Goal: Task Accomplishment & Management: Complete application form

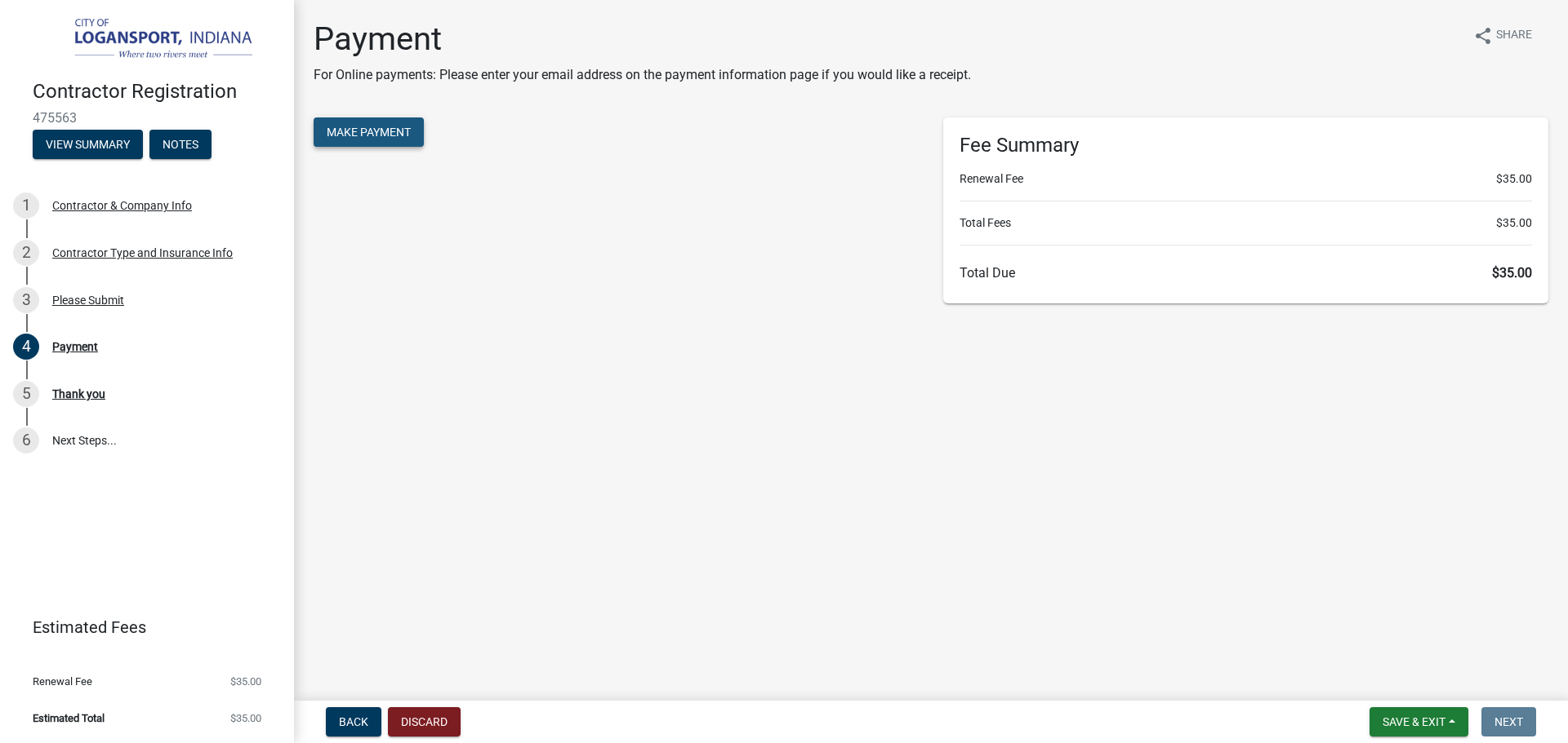
click at [365, 131] on span "Make Payment" at bounding box center [368, 132] width 84 height 13
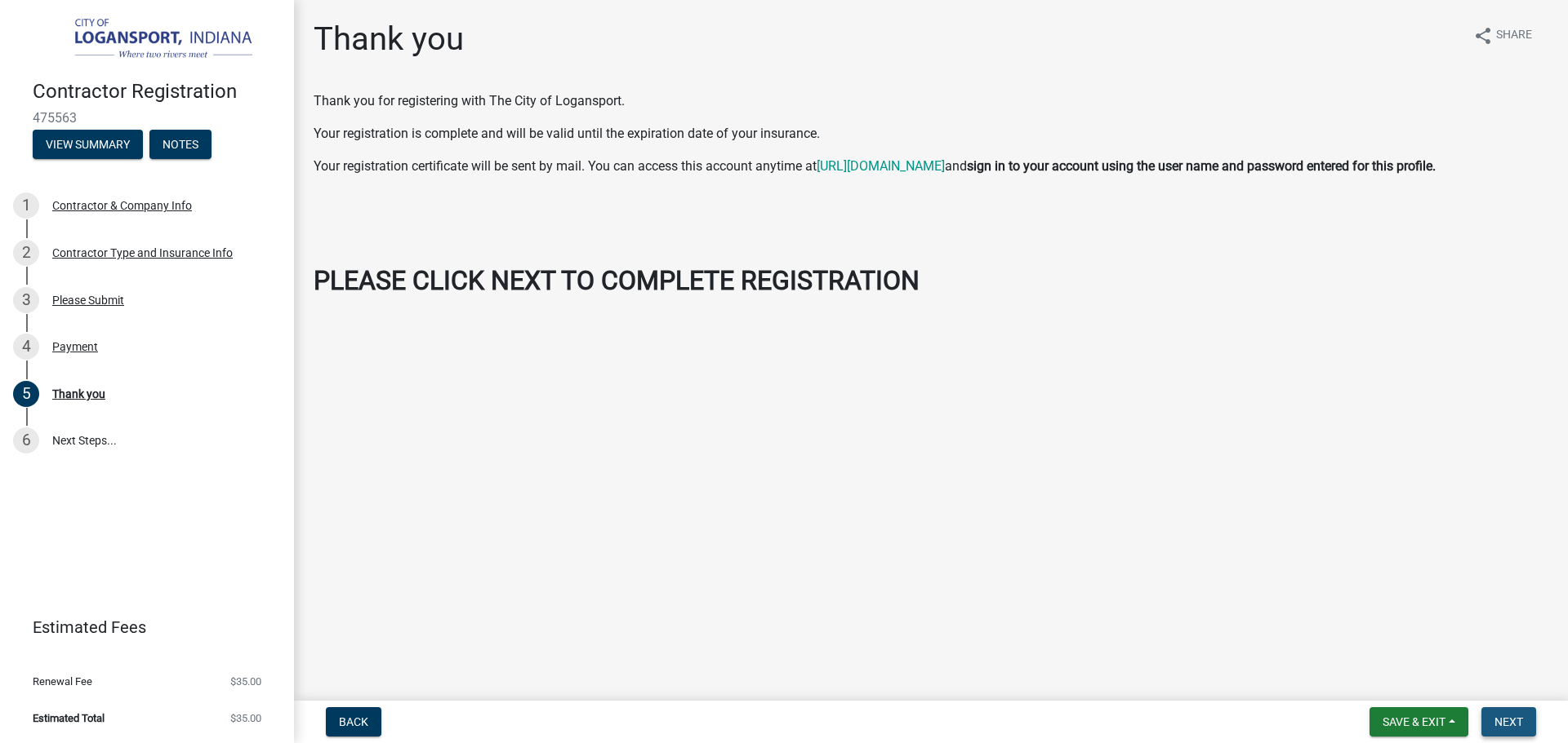
click at [1491, 713] on button "Next" at bounding box center [1508, 721] width 55 height 29
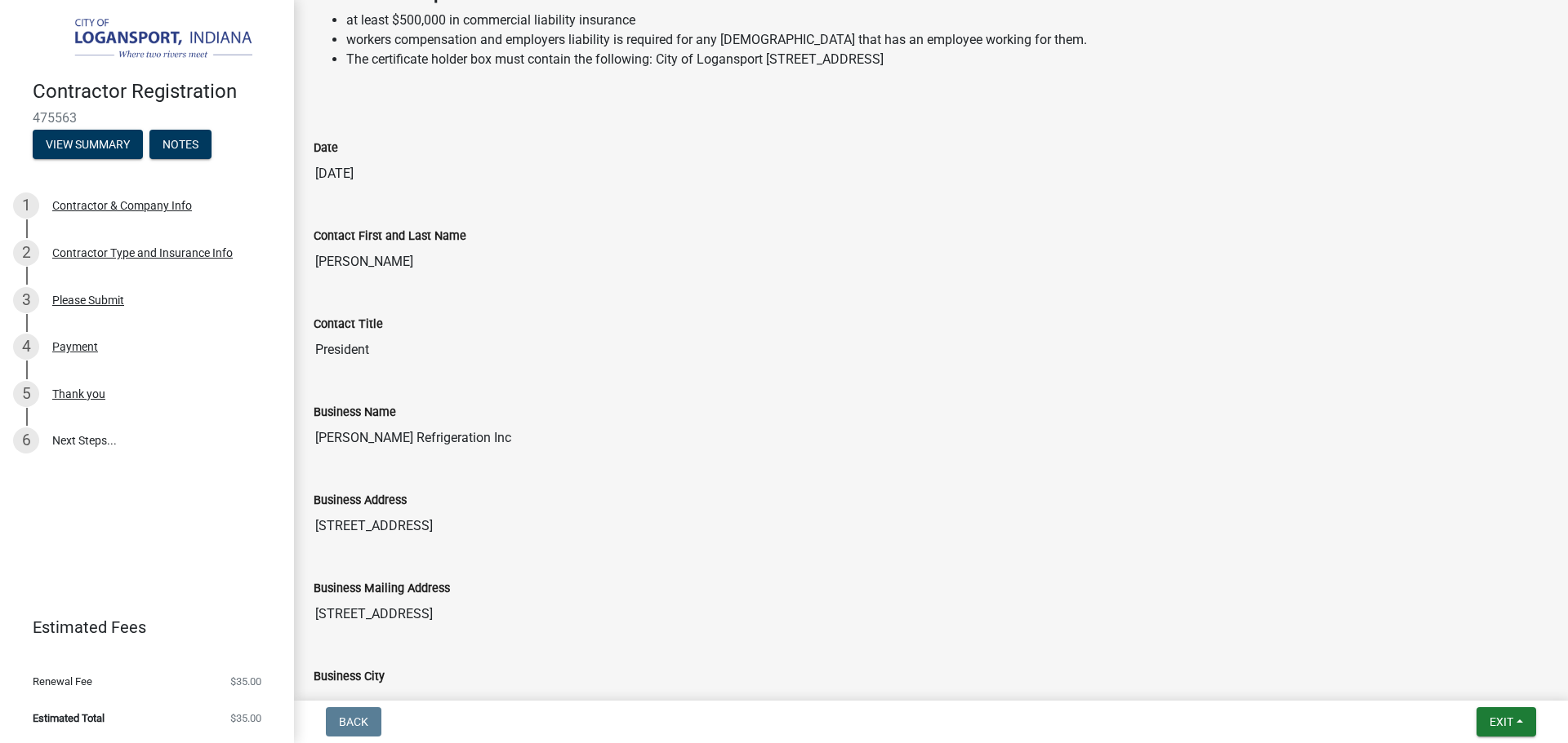
scroll to position [571, 0]
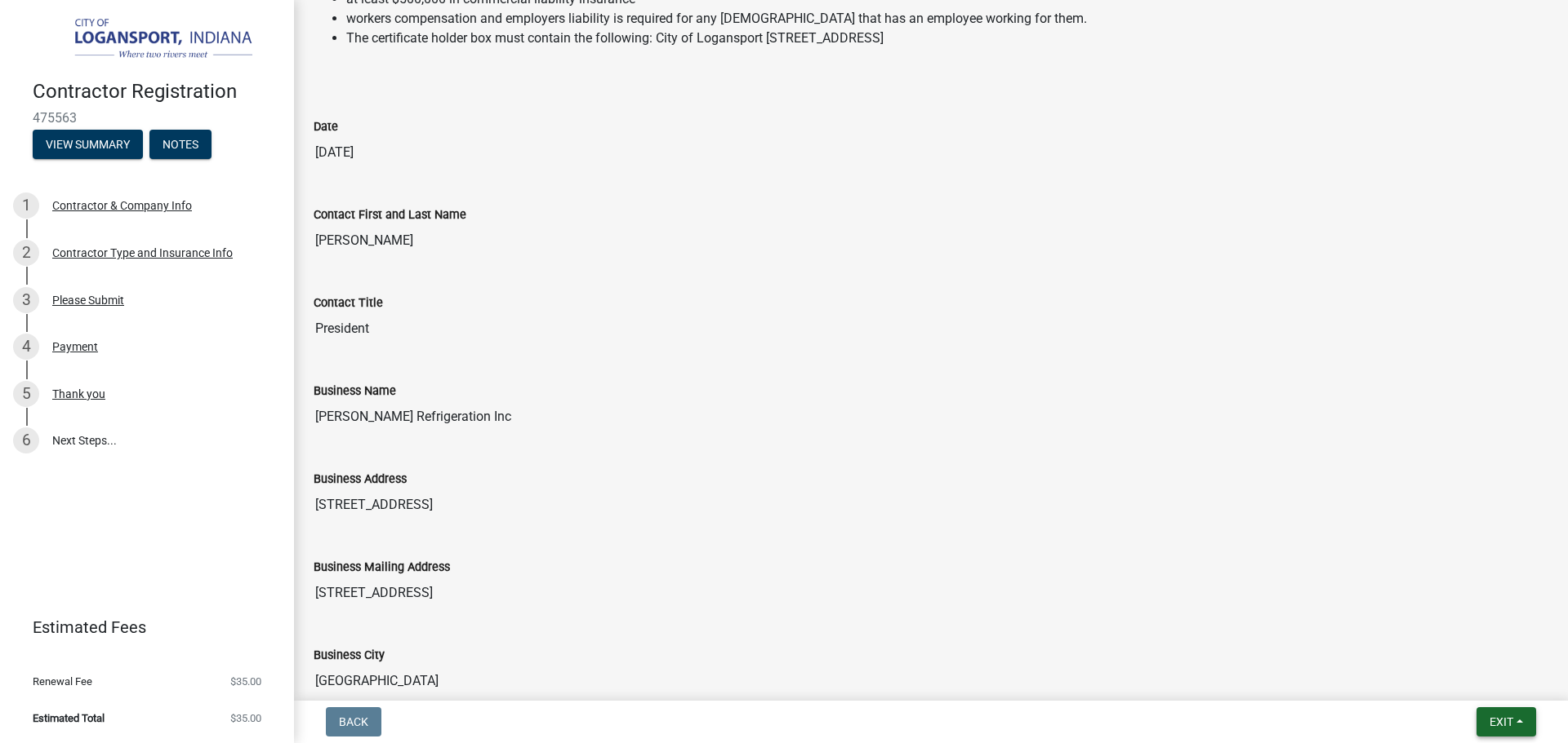
drag, startPoint x: 1496, startPoint y: 720, endPoint x: 1473, endPoint y: 662, distance: 62.4
click at [1495, 718] on span "Exit" at bounding box center [1501, 722] width 24 height 13
click at [1462, 680] on button "Save & Exit" at bounding box center [1471, 679] width 130 height 39
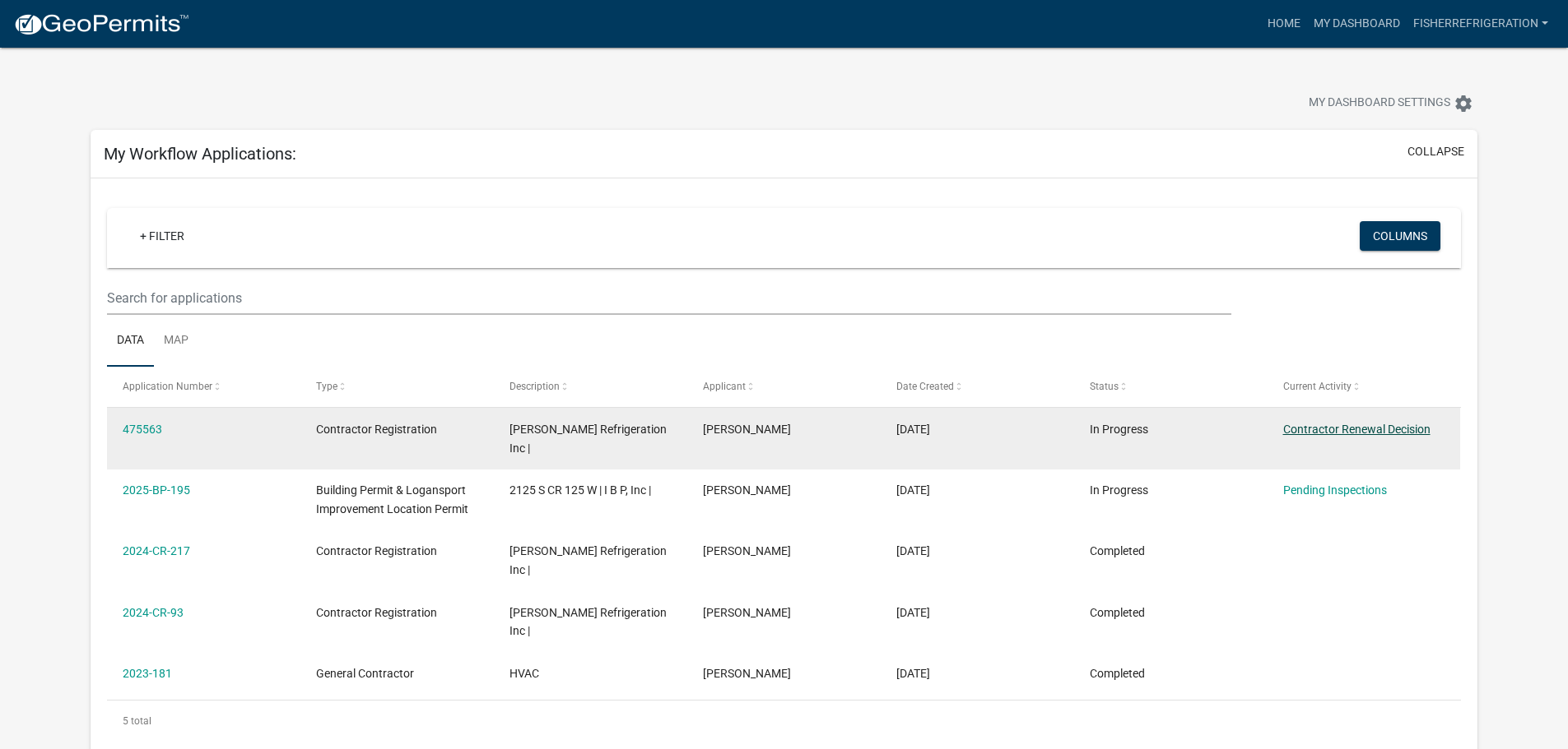
click at [1379, 434] on link "Contractor Renewal Decision" at bounding box center [1357, 429] width 148 height 13
